Goal: Task Accomplishment & Management: Use online tool/utility

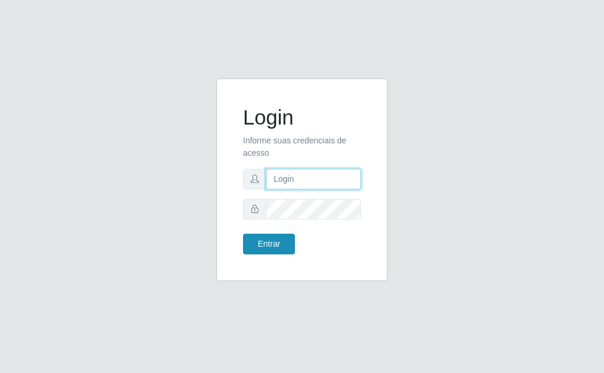
type input "[EMAIL_ADDRESS][DOMAIN_NAME]"
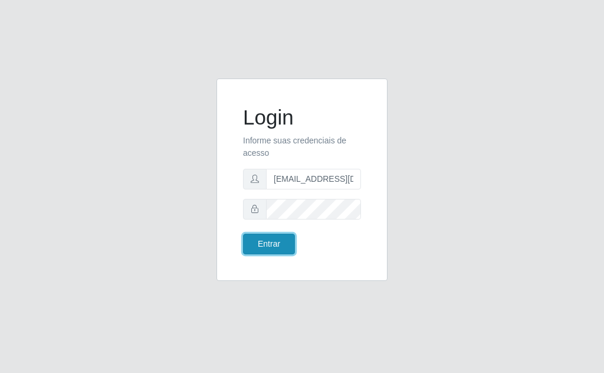
click at [272, 245] on button "Entrar" at bounding box center [269, 243] width 52 height 21
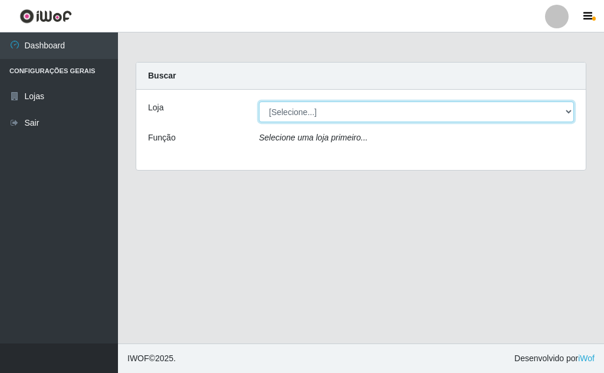
click at [493, 114] on select "[Selecione...] Rede Potiguar 1 - Macaíba" at bounding box center [416, 111] width 315 height 21
select select "100"
click at [259, 101] on select "[Selecione...] Rede Potiguar 1 - Macaíba" at bounding box center [416, 111] width 315 height 21
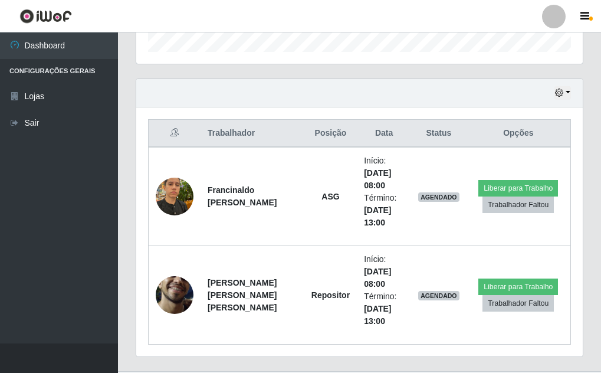
scroll to position [383, 0]
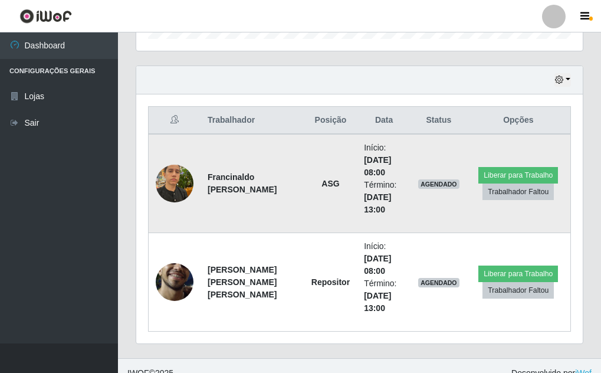
click at [173, 185] on img at bounding box center [175, 183] width 38 height 50
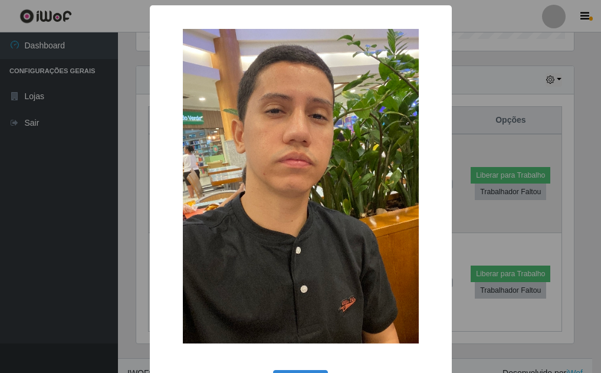
scroll to position [245, 440]
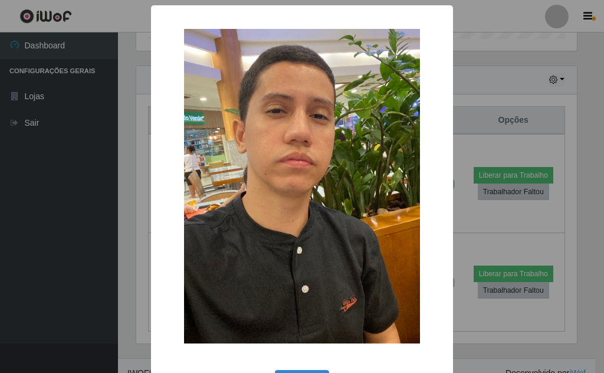
drag, startPoint x: 523, startPoint y: 74, endPoint x: 431, endPoint y: 144, distance: 115.8
click at [523, 75] on div "× OK Cancel" at bounding box center [302, 186] width 604 height 373
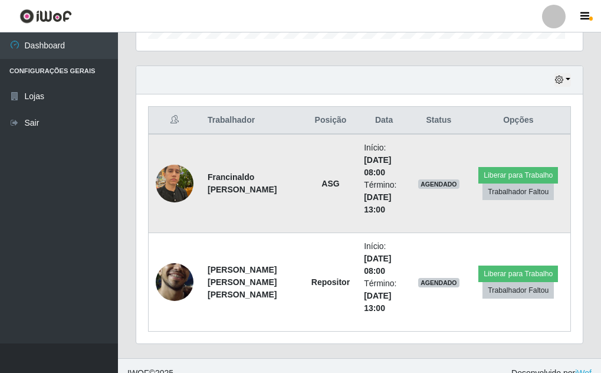
scroll to position [245, 446]
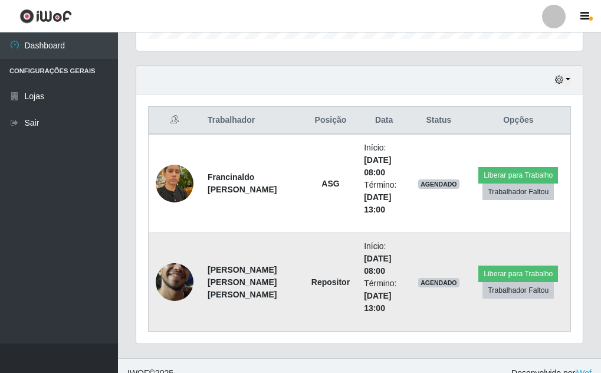
click at [164, 278] on img at bounding box center [175, 282] width 38 height 84
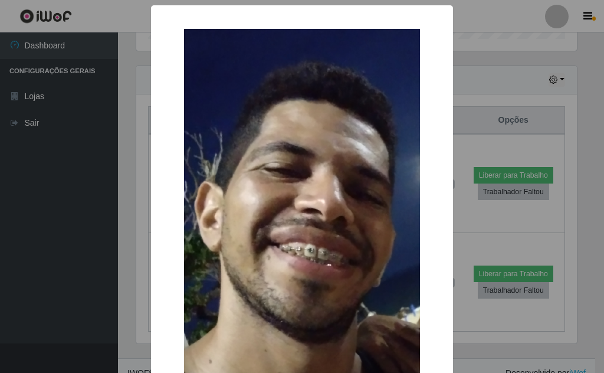
click at [495, 82] on div "× OK Cancel" at bounding box center [302, 186] width 604 height 373
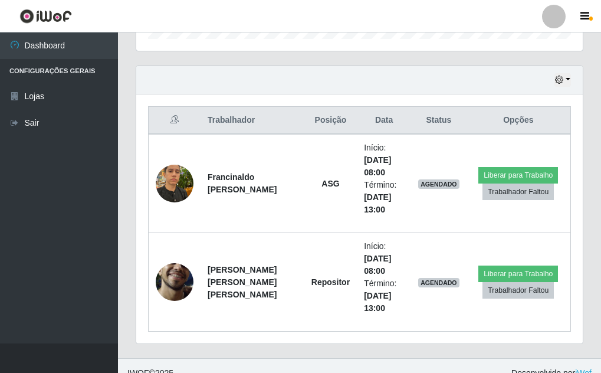
scroll to position [245, 446]
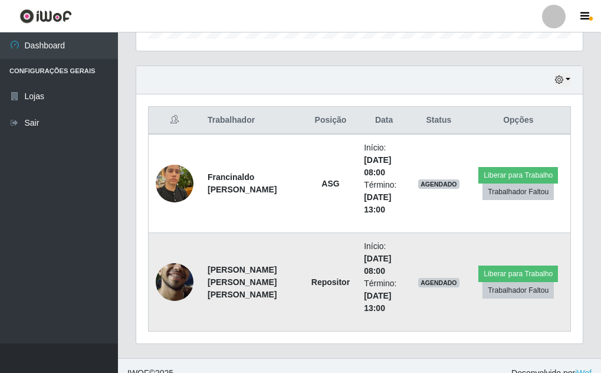
click at [176, 277] on img at bounding box center [175, 282] width 38 height 84
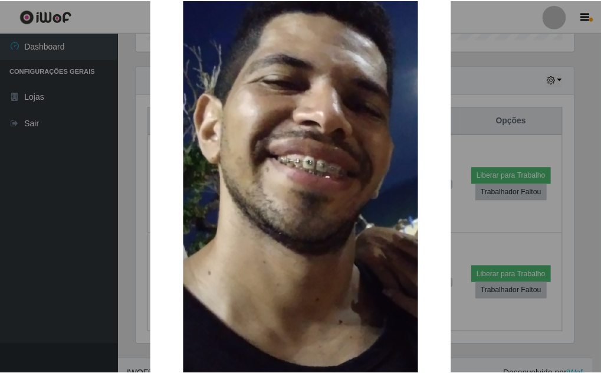
scroll to position [90, 0]
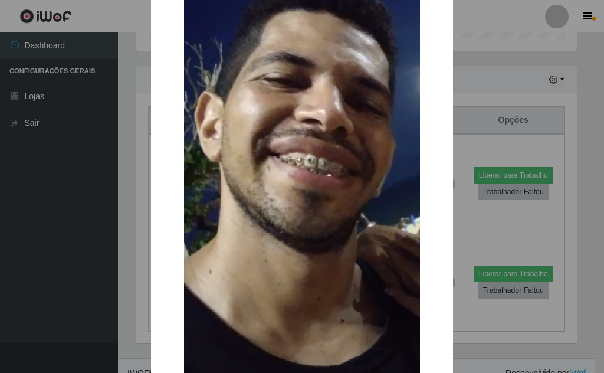
click at [505, 71] on div "× OK Cancel" at bounding box center [302, 186] width 604 height 373
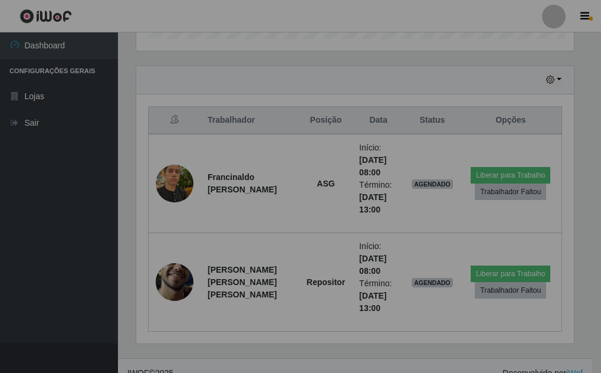
scroll to position [245, 446]
